Goal: Book appointment/travel/reservation

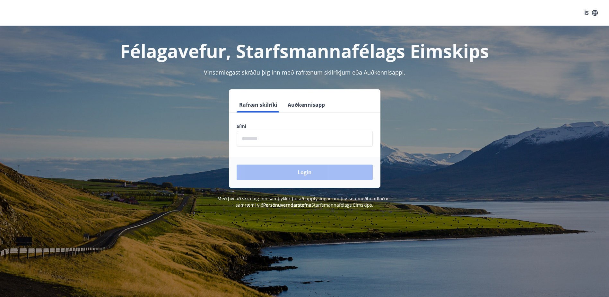
click at [299, 134] on input "phone" at bounding box center [305, 139] width 136 height 16
type input "********"
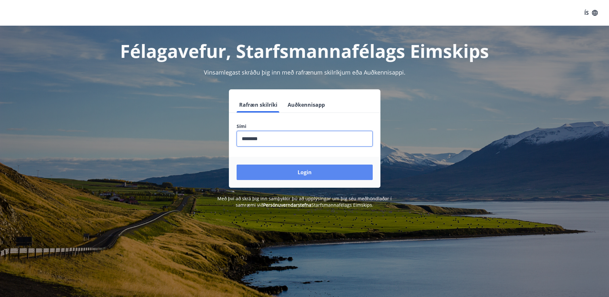
click at [280, 171] on button "Login" at bounding box center [305, 171] width 136 height 15
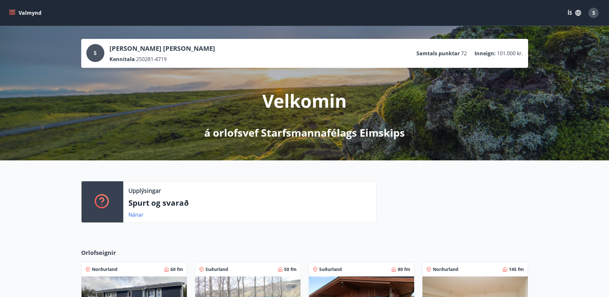
click at [14, 12] on icon "menu" at bounding box center [12, 11] width 6 height 1
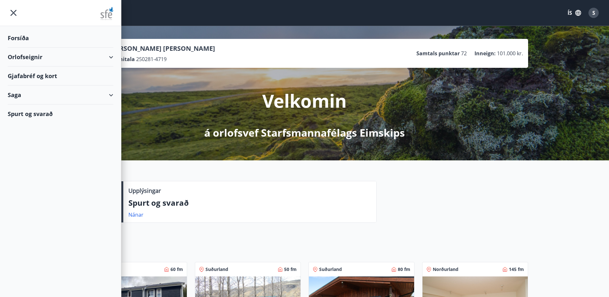
click at [112, 56] on div "Orlofseignir" at bounding box center [61, 56] width 106 height 19
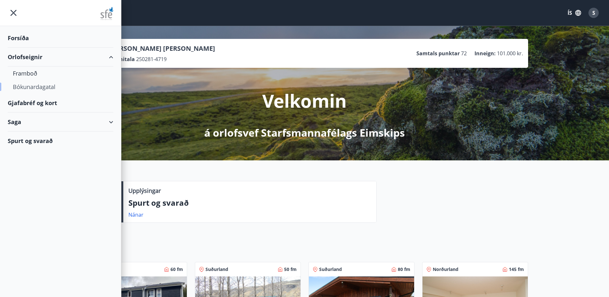
click at [40, 90] on div "Bókunardagatal" at bounding box center [60, 86] width 95 height 13
